Goal: Browse casually

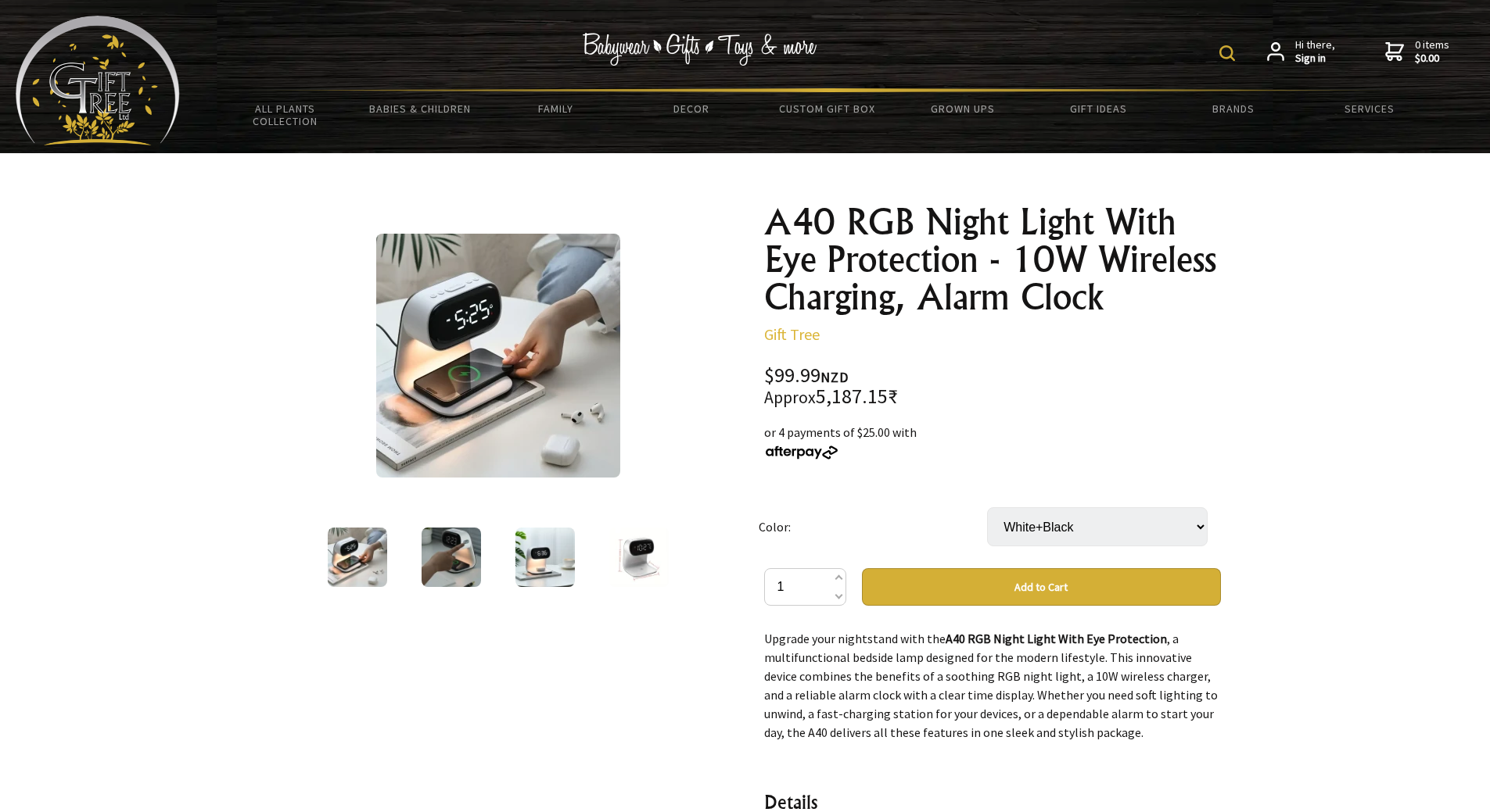
click at [509, 321] on img at bounding box center [498, 355] width 244 height 244
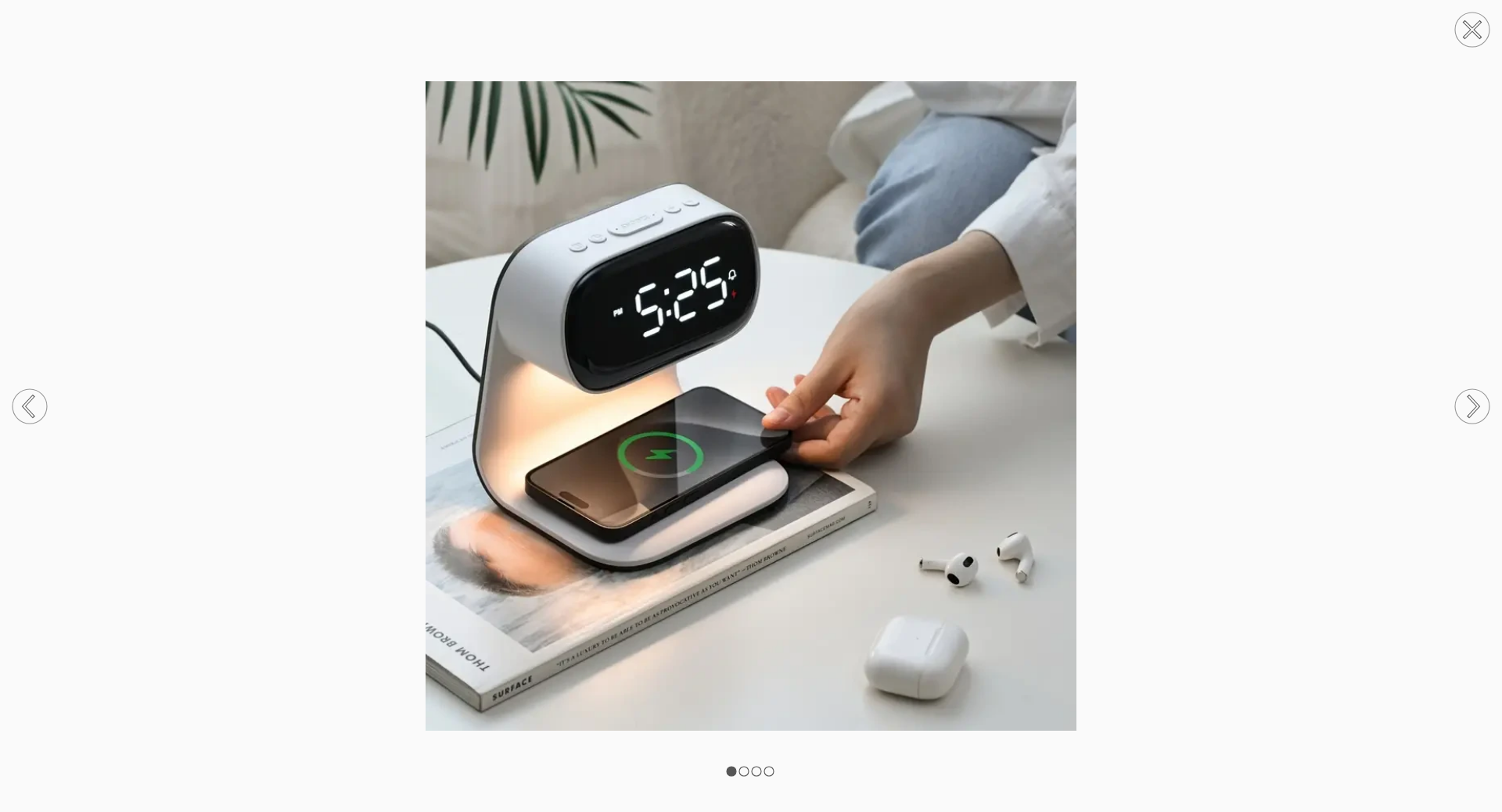
click at [1481, 414] on circle at bounding box center [1472, 407] width 35 height 35
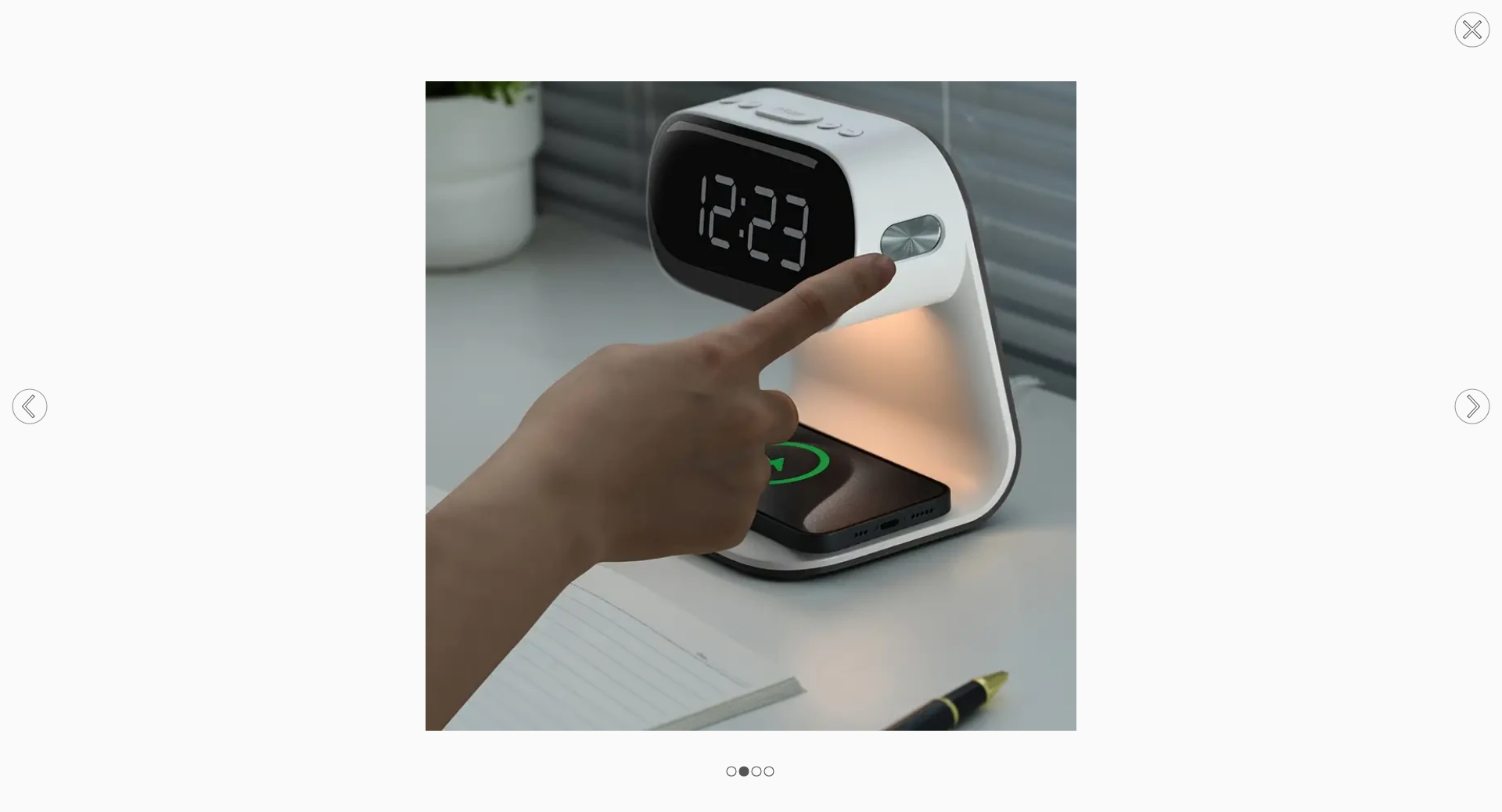
click at [1481, 414] on circle at bounding box center [1472, 407] width 35 height 35
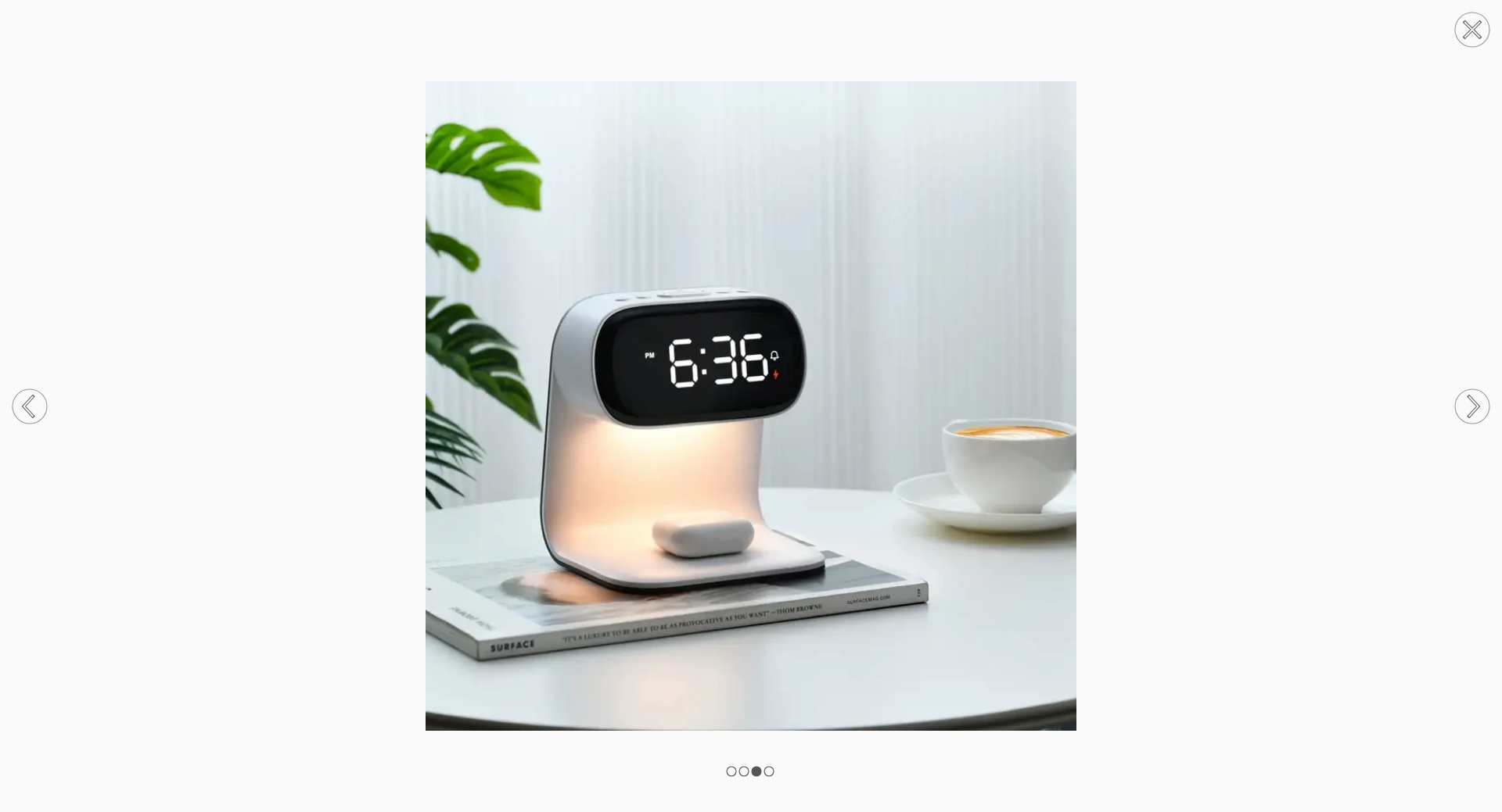
click at [1481, 414] on circle at bounding box center [1472, 407] width 35 height 35
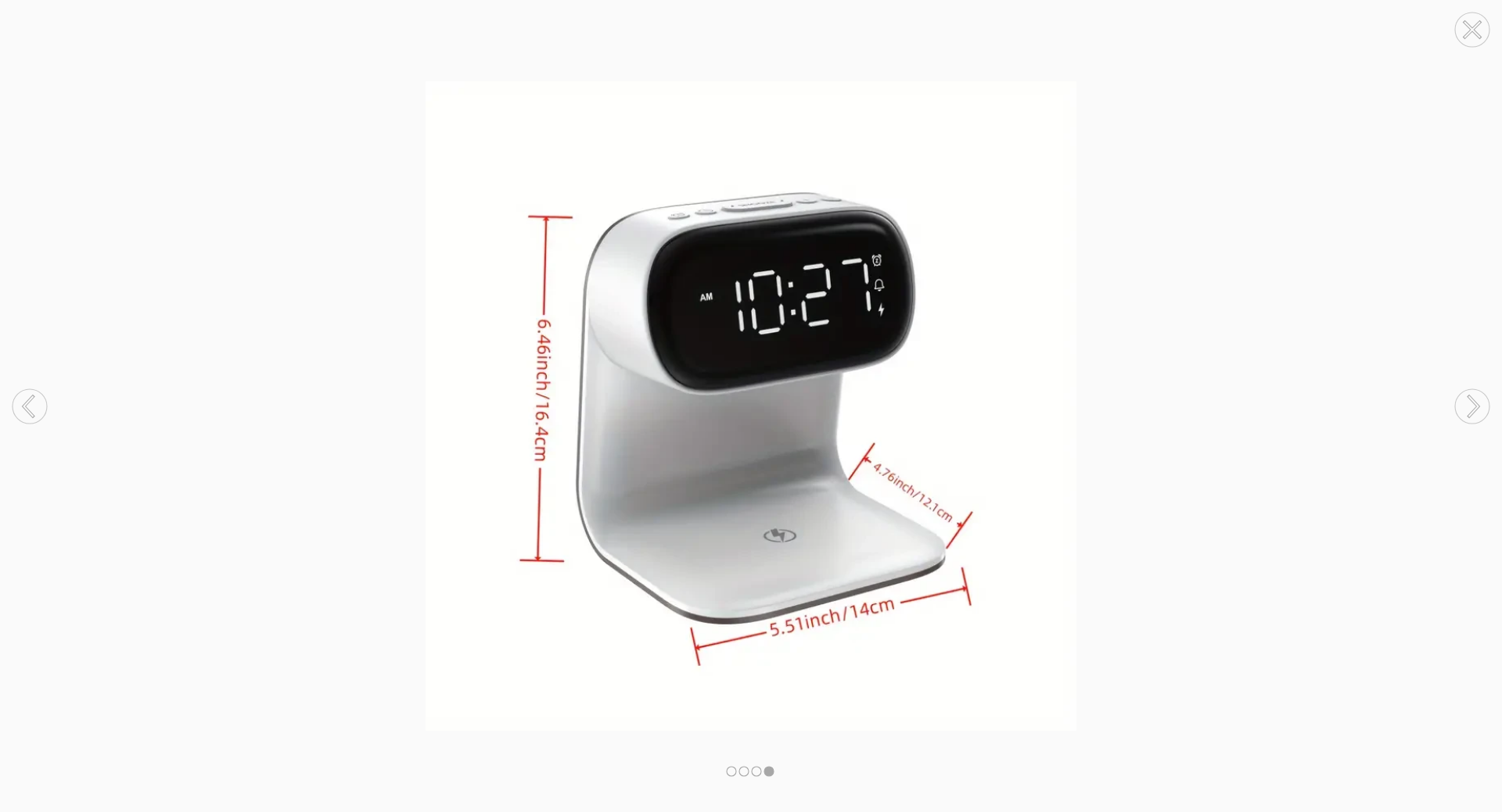
click at [1481, 414] on circle at bounding box center [1472, 407] width 35 height 35
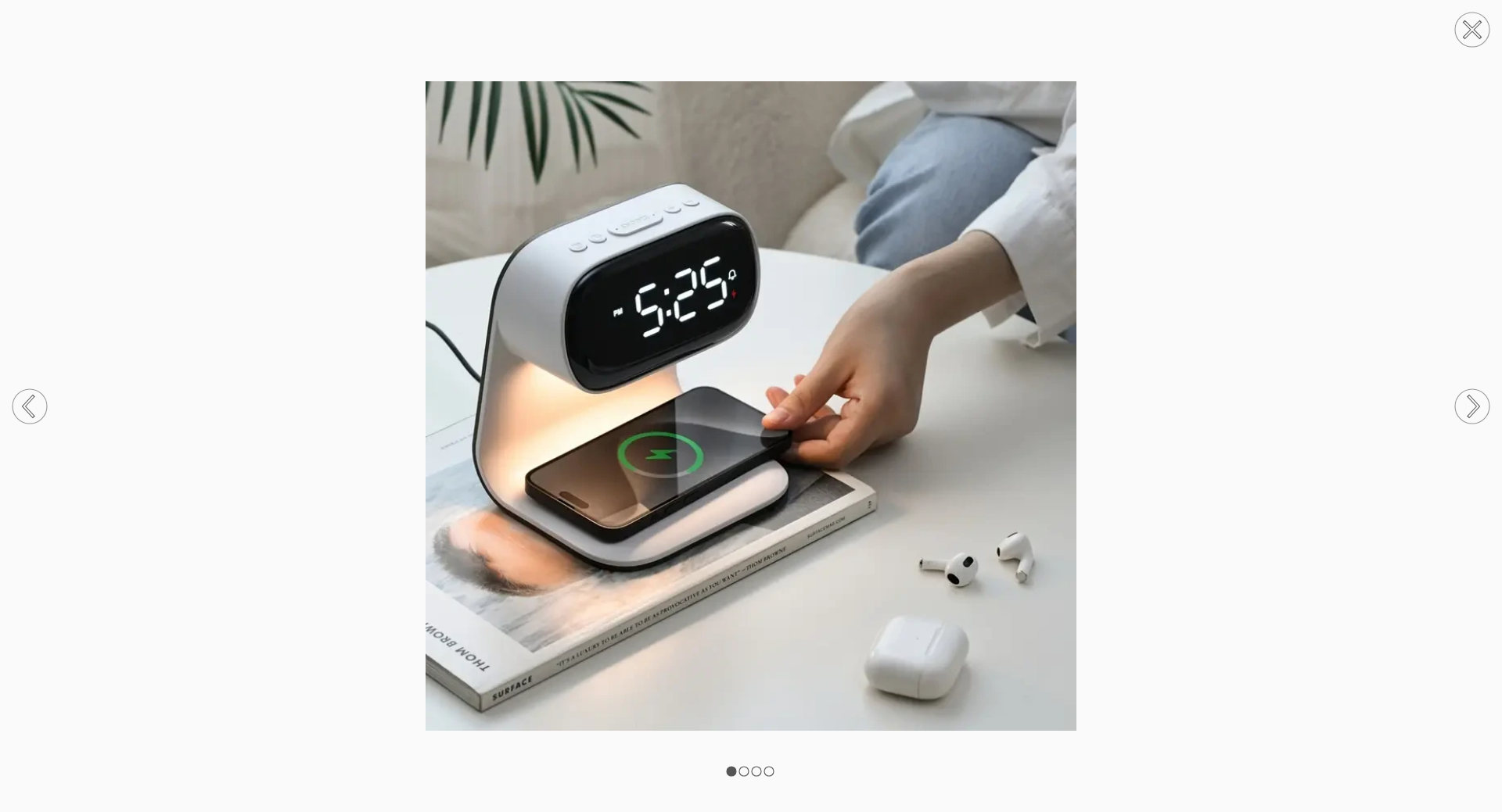
click at [24, 421] on circle at bounding box center [30, 407] width 35 height 35
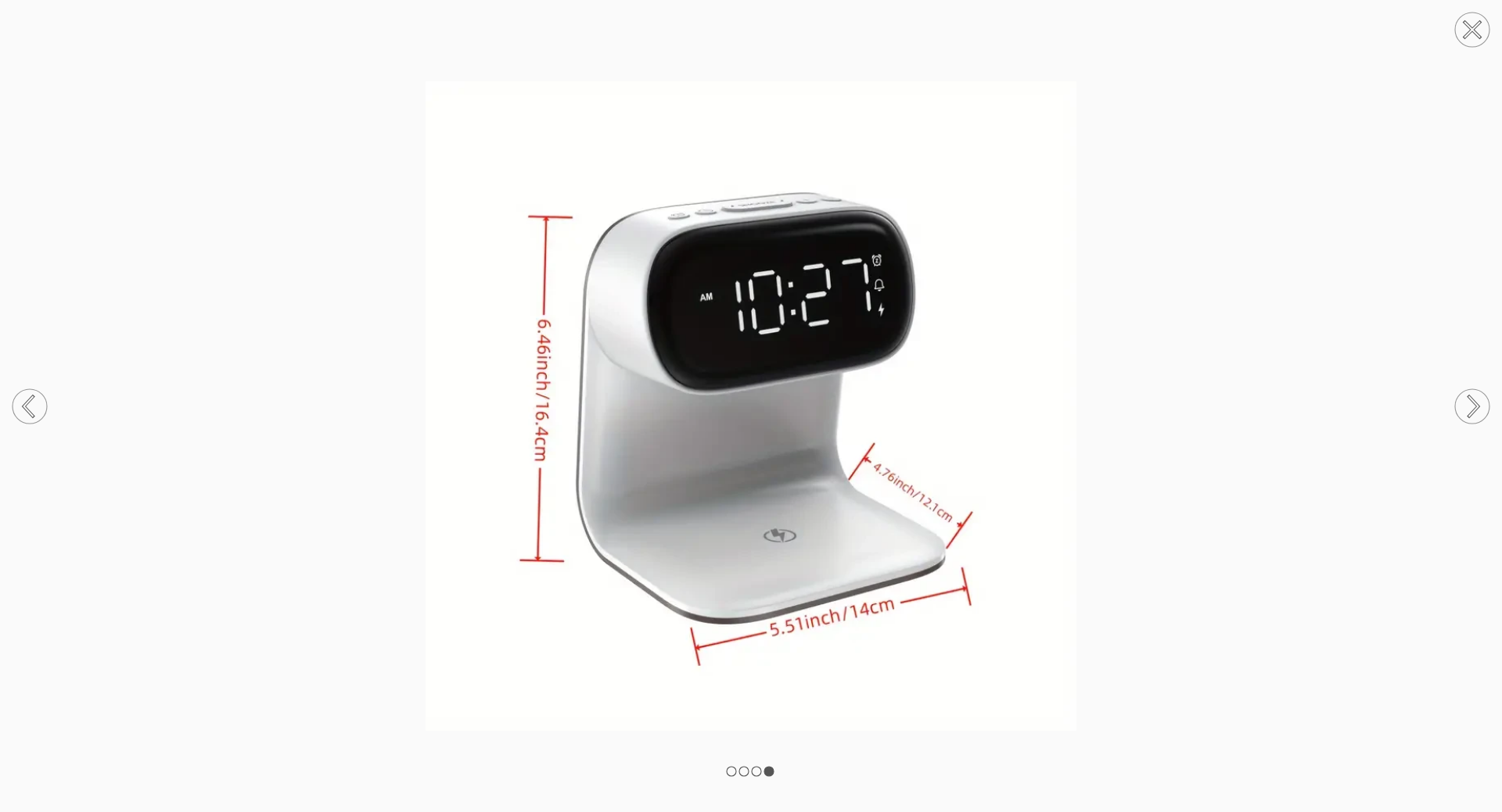
click at [756, 773] on rect at bounding box center [756, 771] width 9 height 9
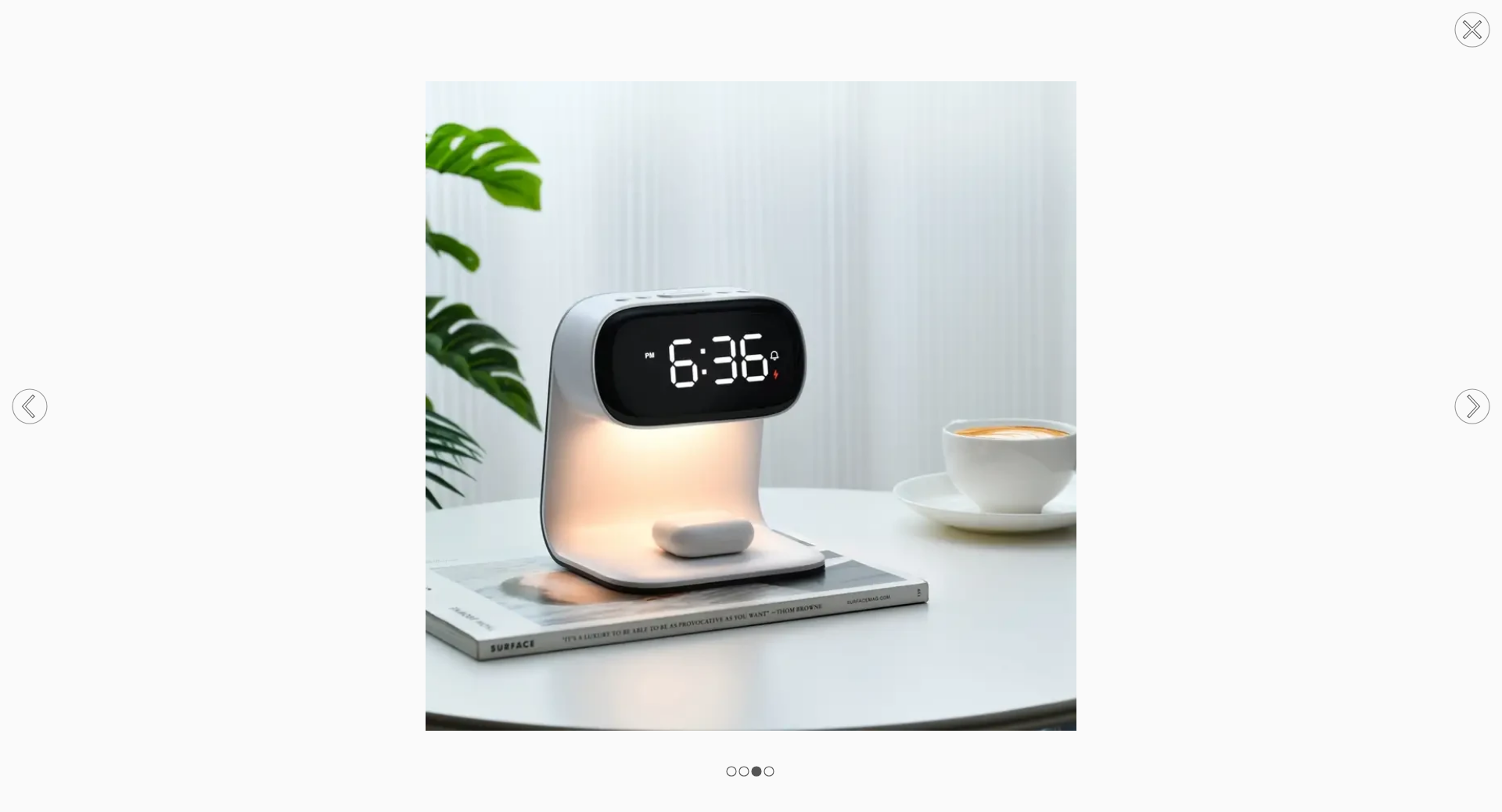
click at [740, 773] on rect at bounding box center [743, 771] width 9 height 9
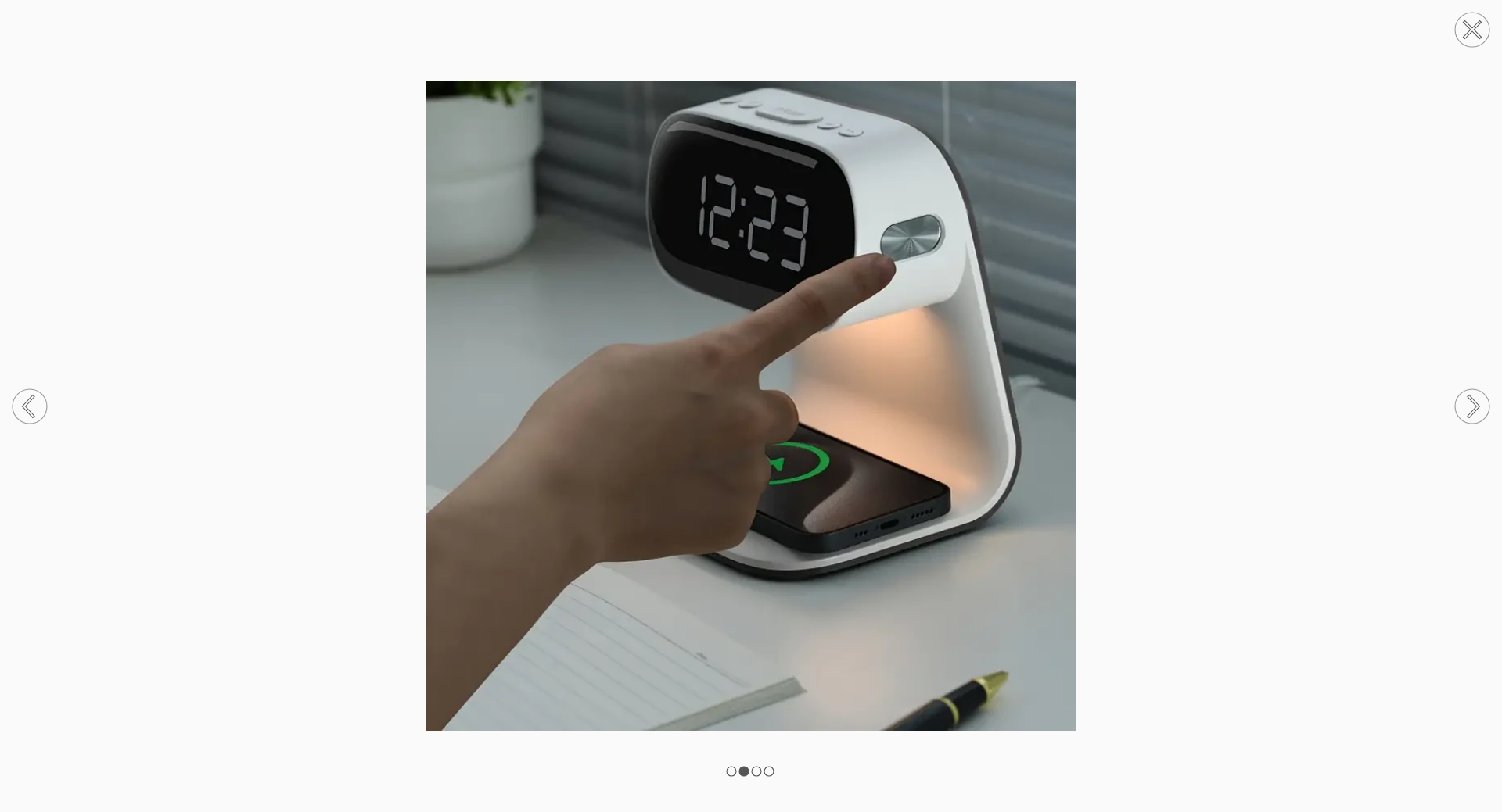
click at [728, 771] on rect at bounding box center [731, 771] width 9 height 9
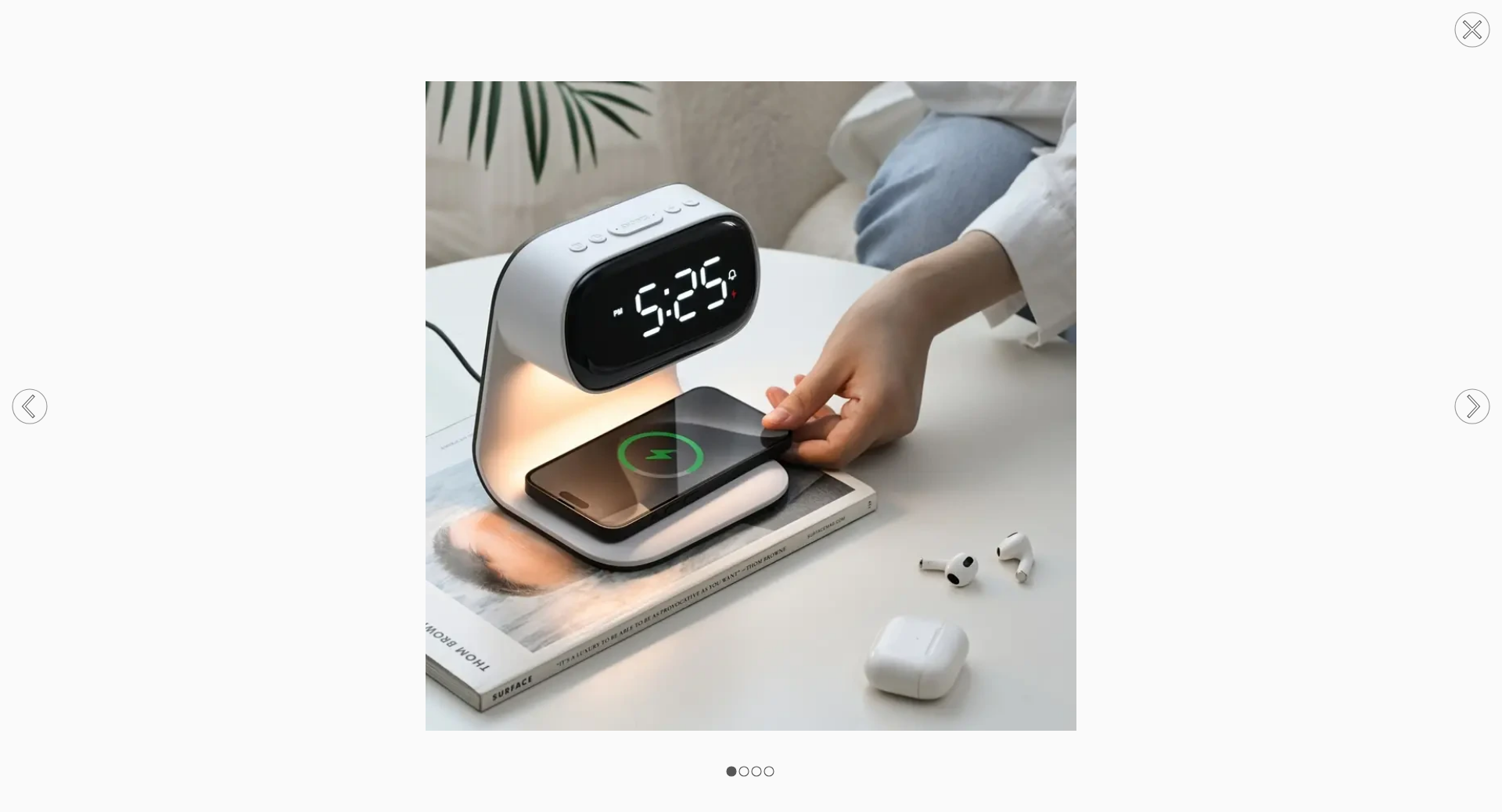
click at [1282, 346] on img at bounding box center [751, 406] width 1502 height 650
click at [1472, 24] on circle at bounding box center [1472, 30] width 35 height 35
